Goal: Information Seeking & Learning: Learn about a topic

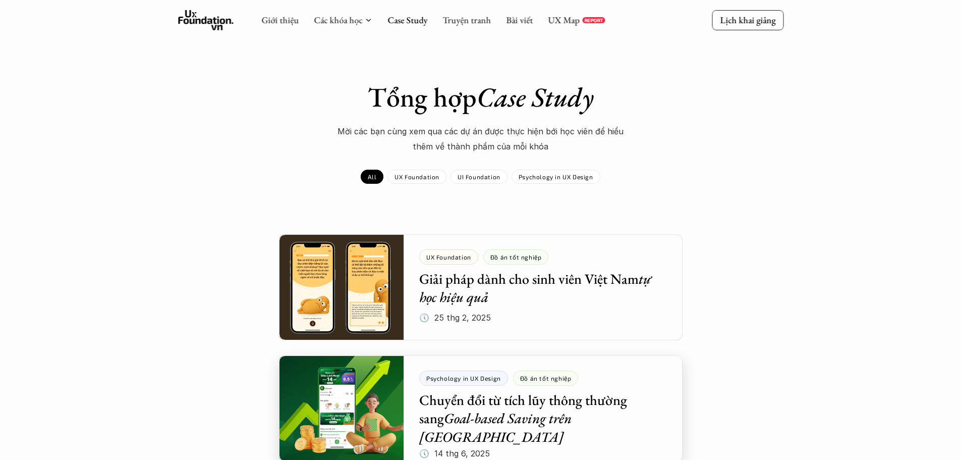
click at [522, 384] on div at bounding box center [481, 408] width 404 height 106
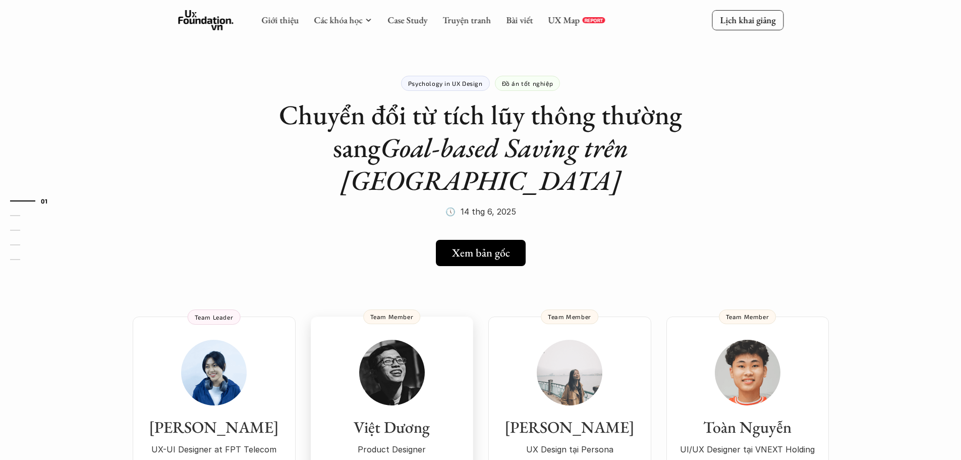
click at [389, 343] on img at bounding box center [392, 373] width 66 height 66
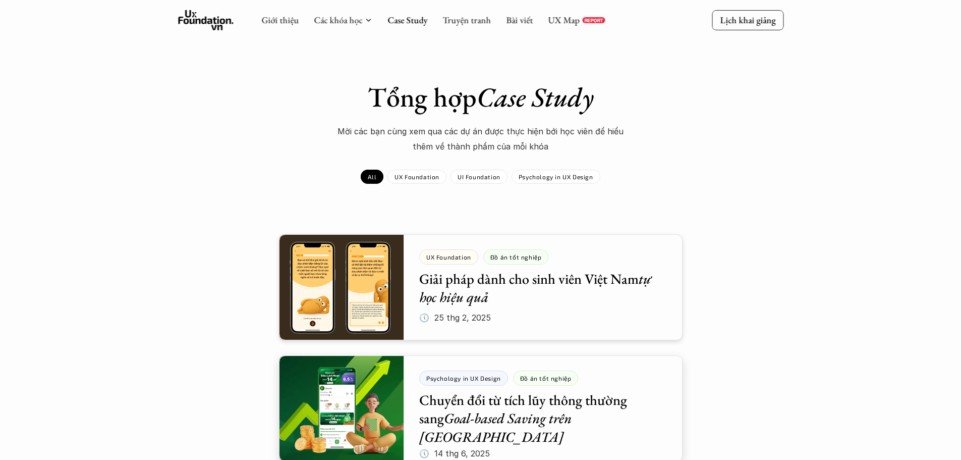
click at [524, 418] on div at bounding box center [481, 408] width 404 height 106
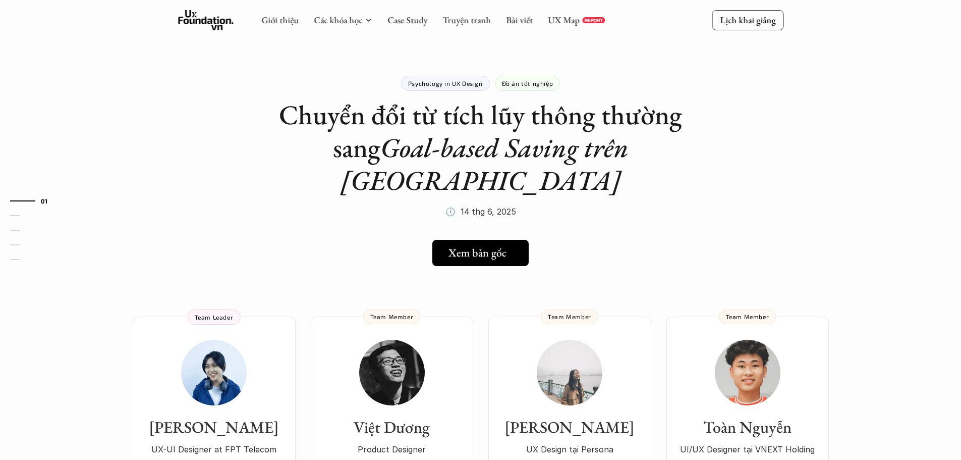
click at [463, 246] on h5 "Xem bản gốc" at bounding box center [478, 252] width 58 height 13
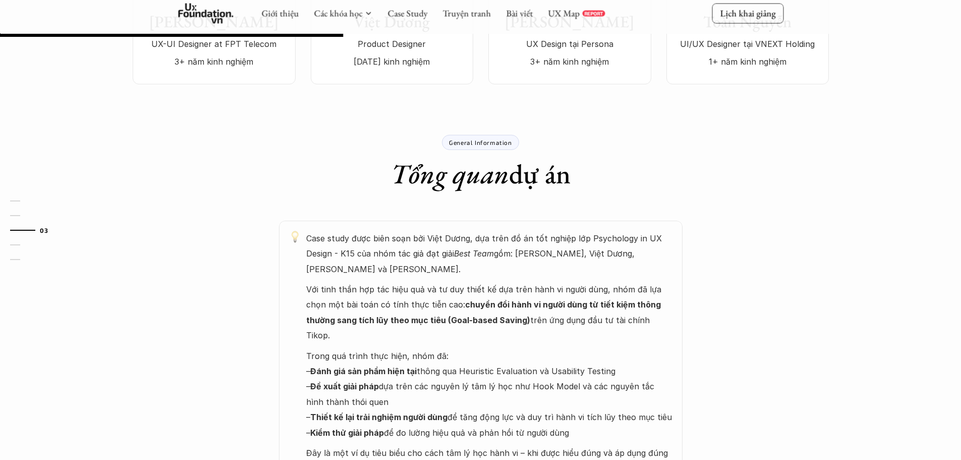
scroll to position [404, 0]
